Goal: Transaction & Acquisition: Purchase product/service

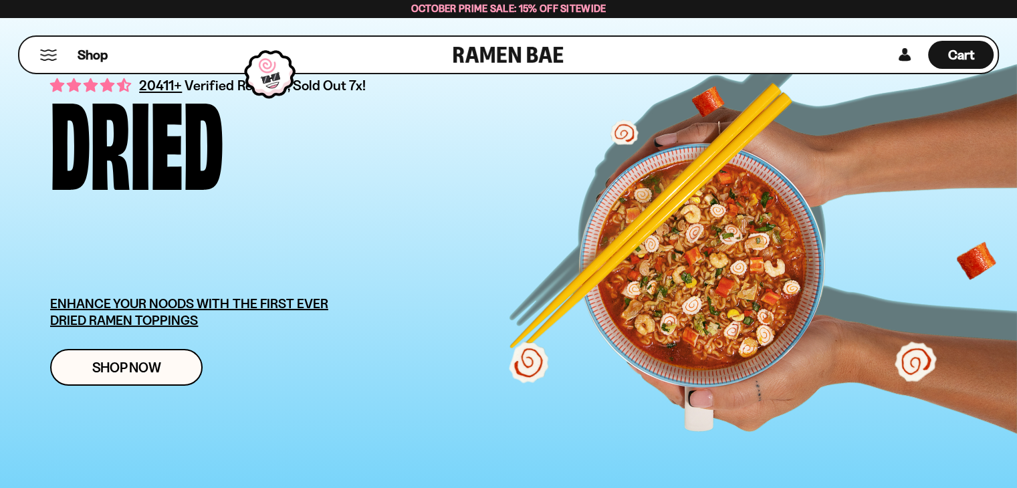
scroll to position [64, 0]
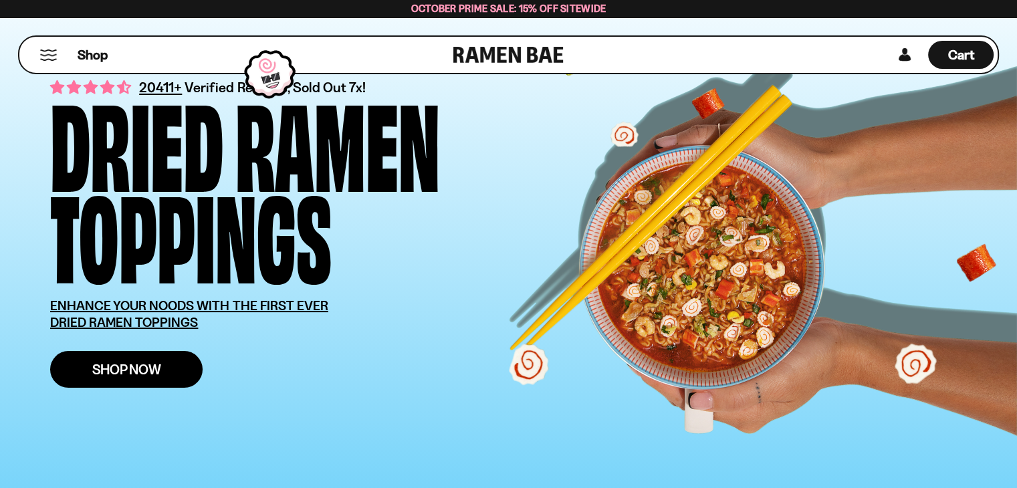
click at [126, 375] on span "Shop Now" at bounding box center [126, 369] width 69 height 14
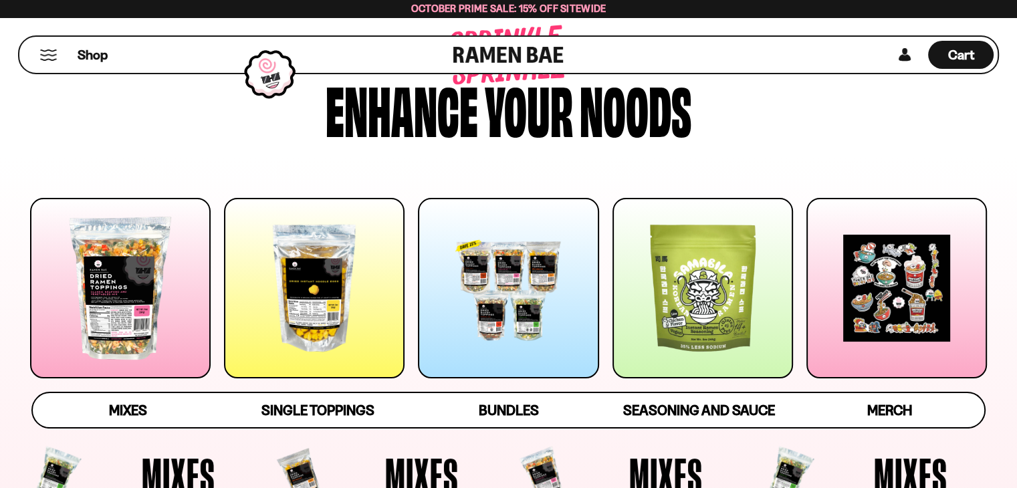
scroll to position [201, 0]
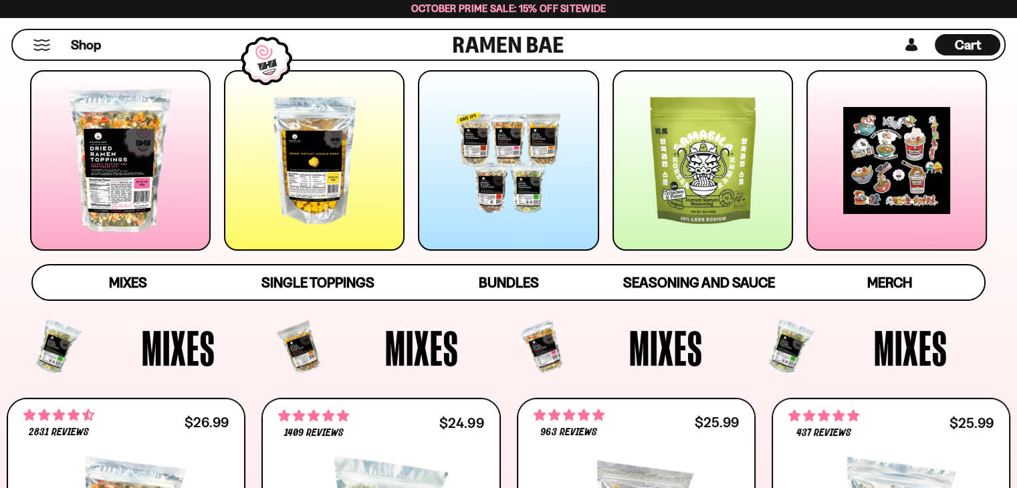
click at [344, 196] on div at bounding box center [314, 160] width 180 height 180
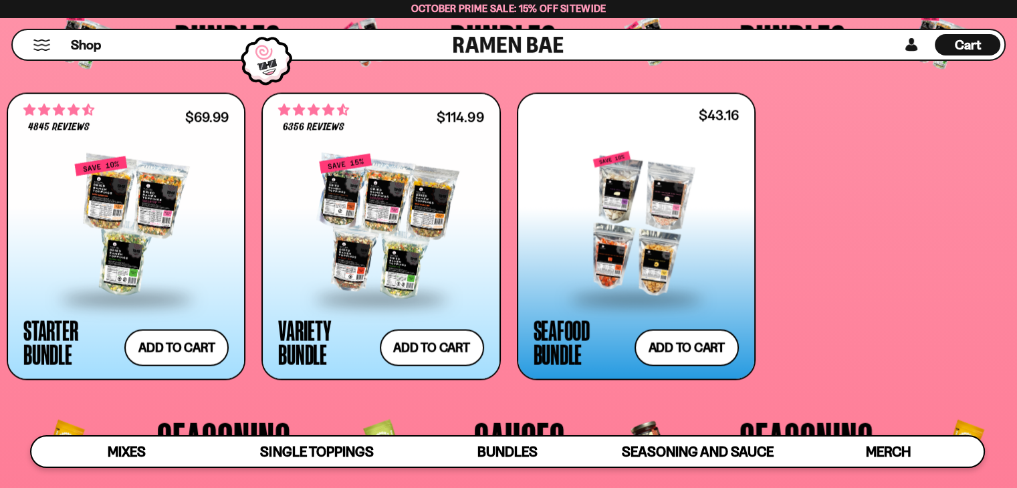
scroll to position [2824, 0]
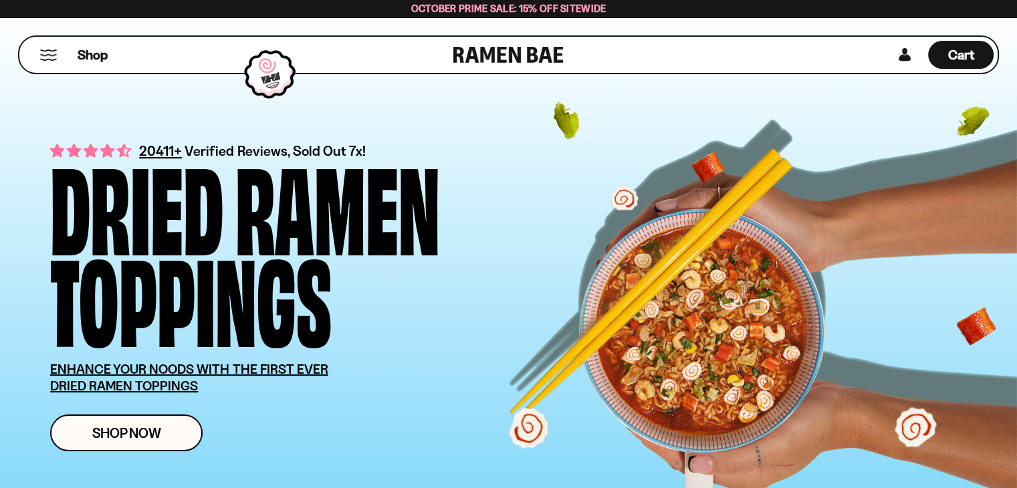
scroll to position [64, 0]
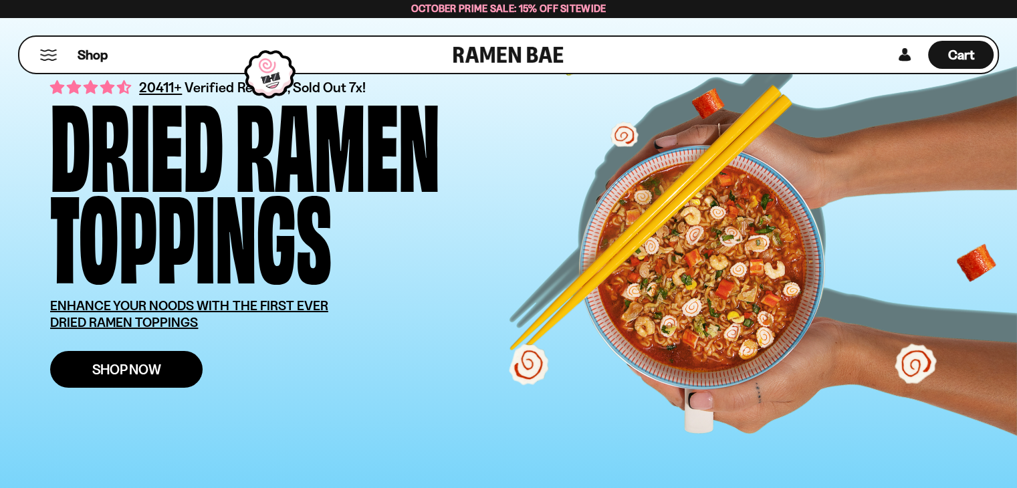
click at [143, 369] on span "Shop Now" at bounding box center [126, 369] width 69 height 14
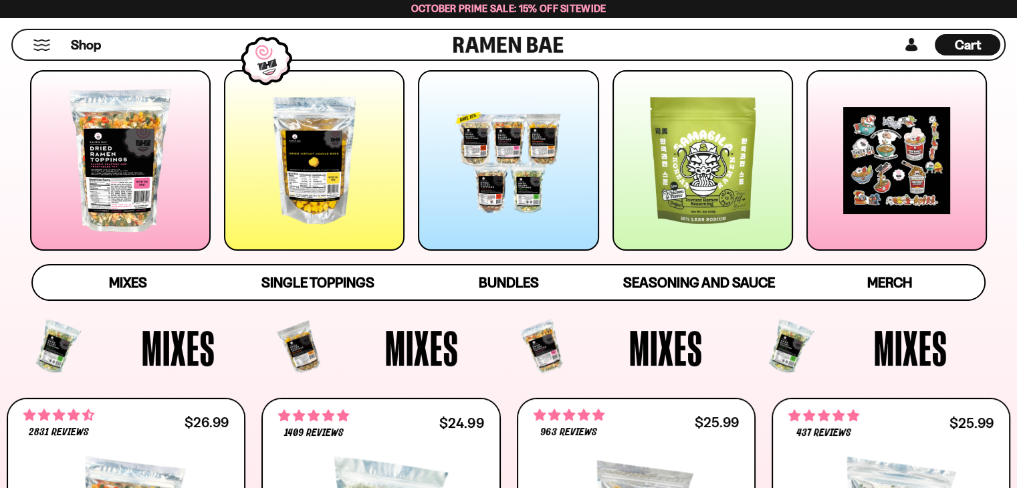
click at [295, 175] on div at bounding box center [314, 160] width 180 height 180
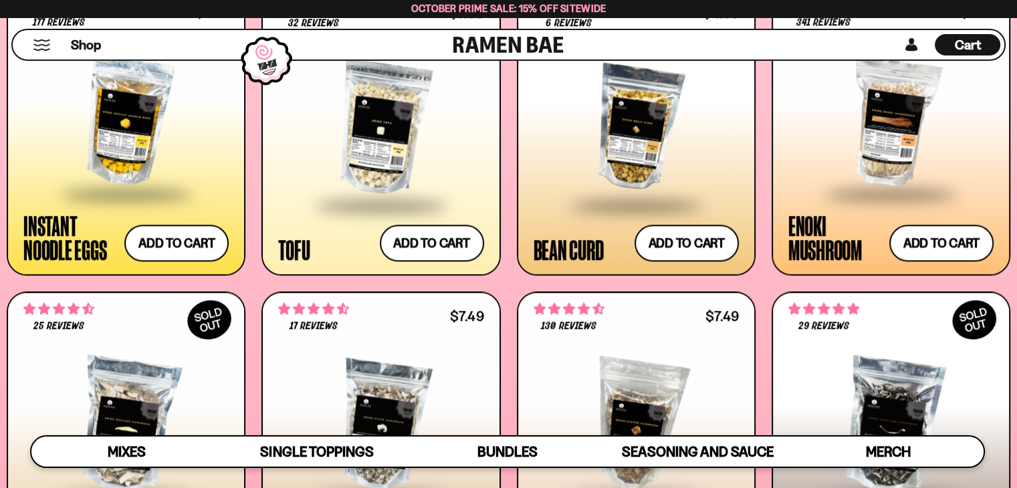
scroll to position [1620, 0]
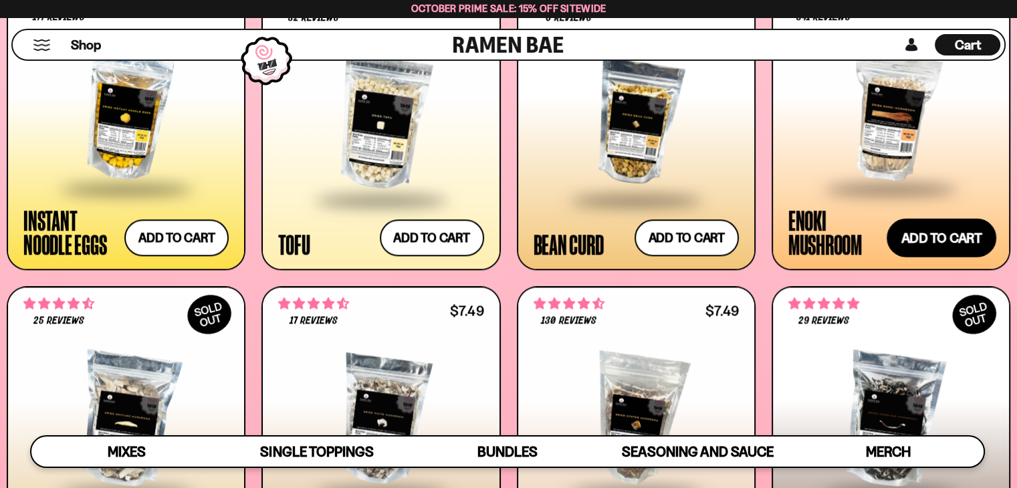
click at [928, 236] on button "Add to cart Add ― Regular price $7.49 Regular price Sale price $7.49 Unit price…" at bounding box center [941, 238] width 110 height 39
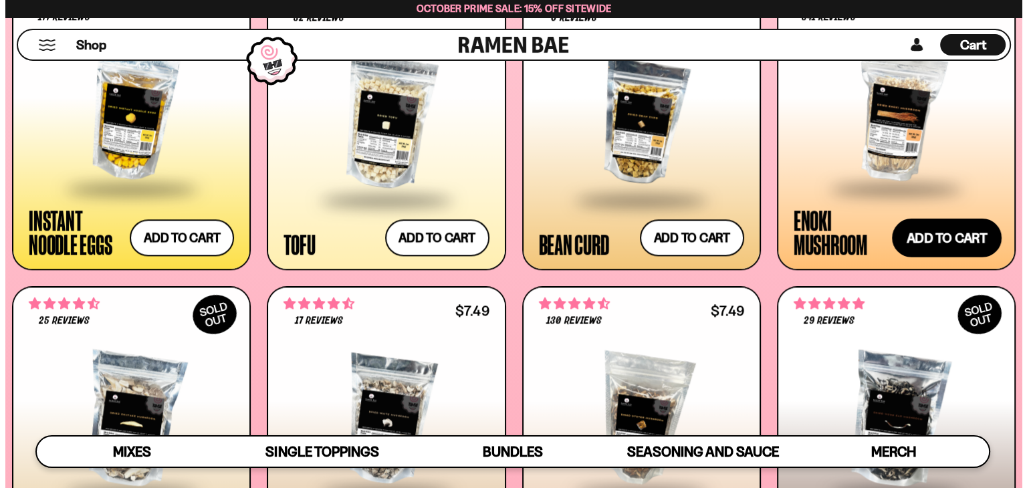
scroll to position [1631, 0]
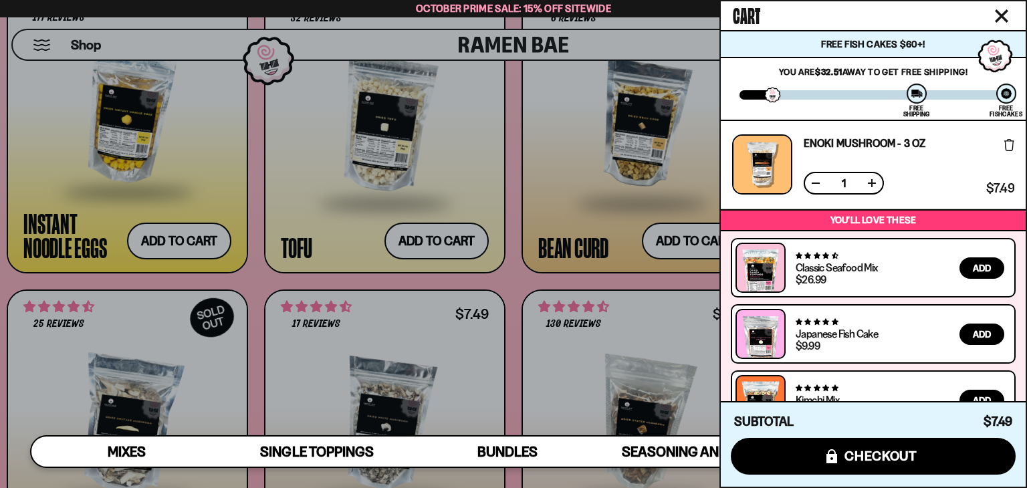
click at [646, 212] on div at bounding box center [513, 244] width 1027 height 488
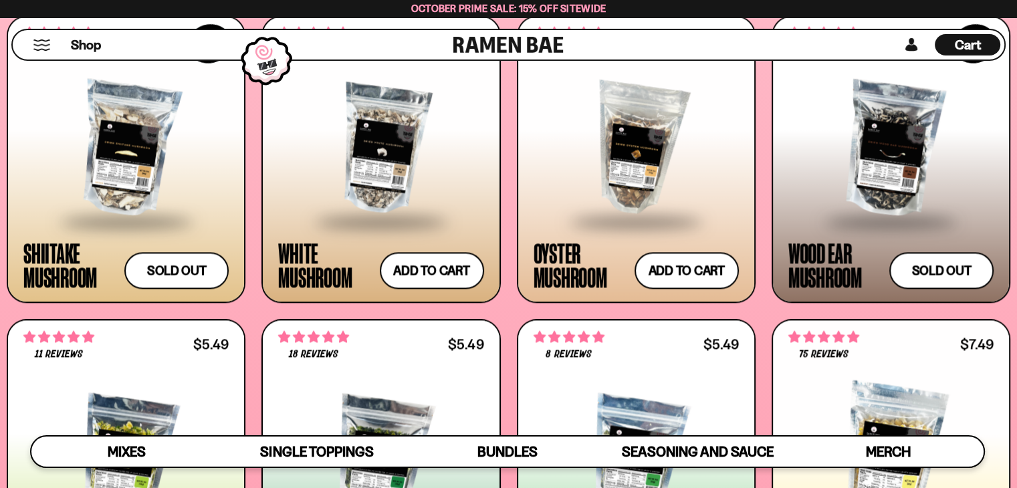
scroll to position [1888, 0]
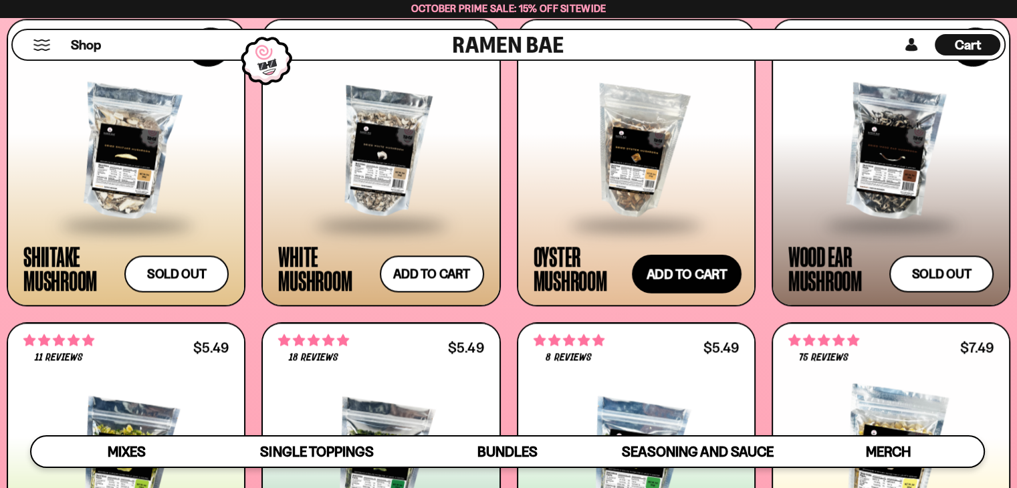
click at [674, 273] on button "Add to cart Add ― Regular price $7.49 Regular price Sale price $7.49 Unit price…" at bounding box center [687, 274] width 110 height 39
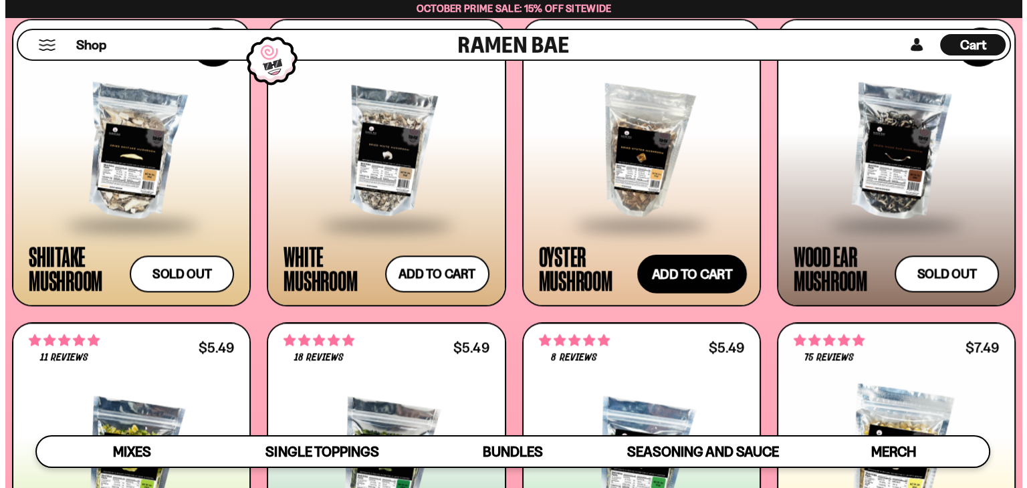
scroll to position [1899, 0]
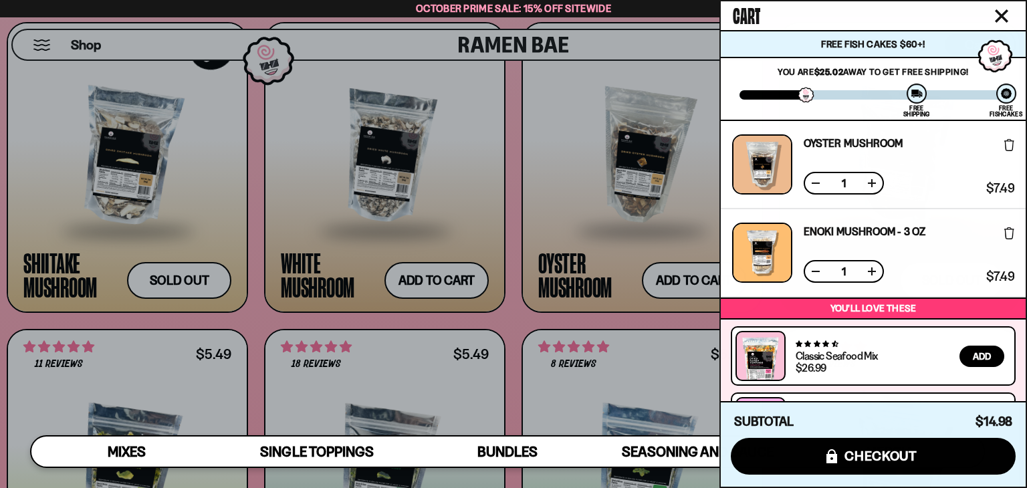
click at [529, 193] on div at bounding box center [513, 244] width 1027 height 488
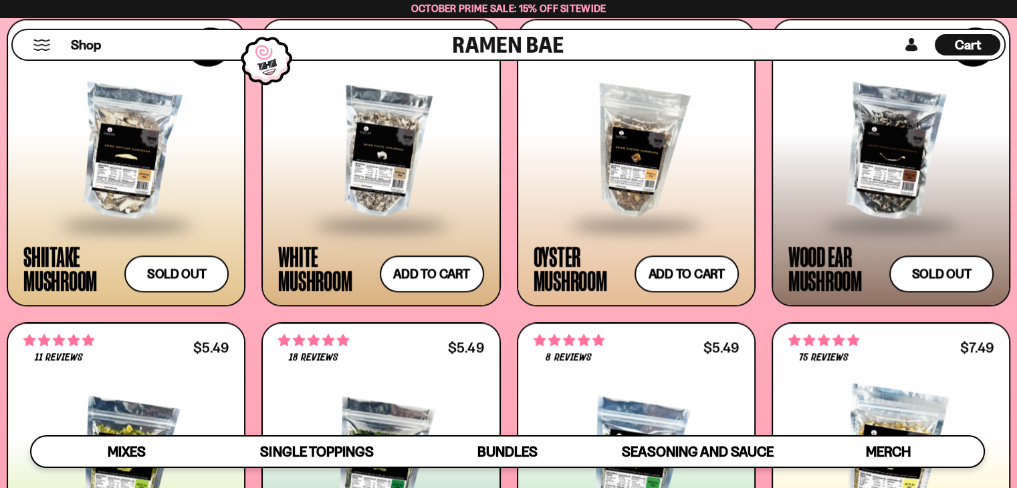
scroll to position [0, 0]
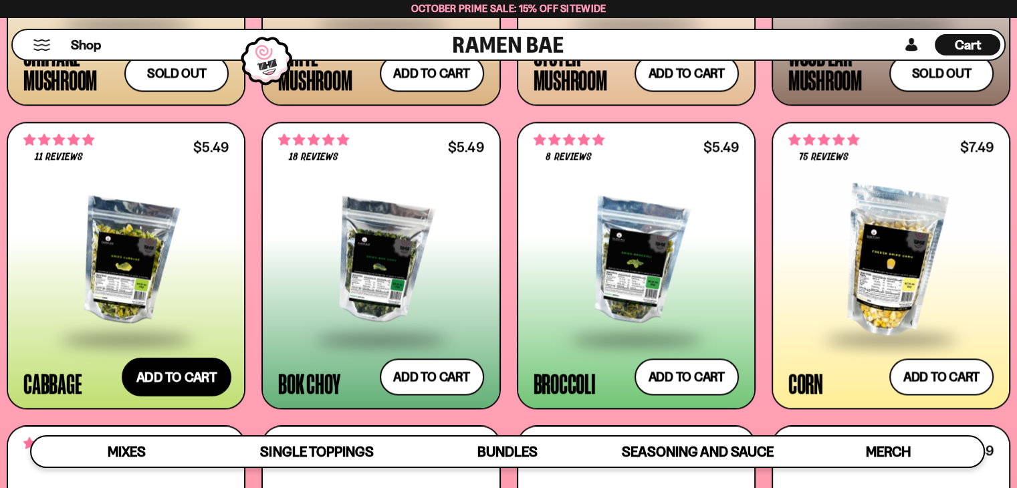
click at [176, 372] on button "Add to cart Add ― Regular price $5.49 Regular price Sale price $5.49 Unit price…" at bounding box center [177, 377] width 110 height 39
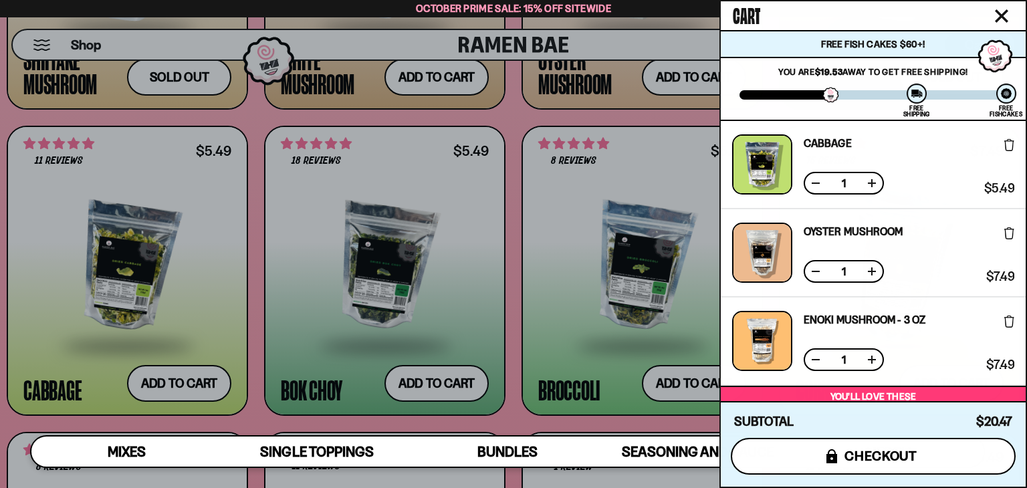
click at [890, 451] on span "checkout" at bounding box center [880, 456] width 73 height 15
